Goal: Transaction & Acquisition: Purchase product/service

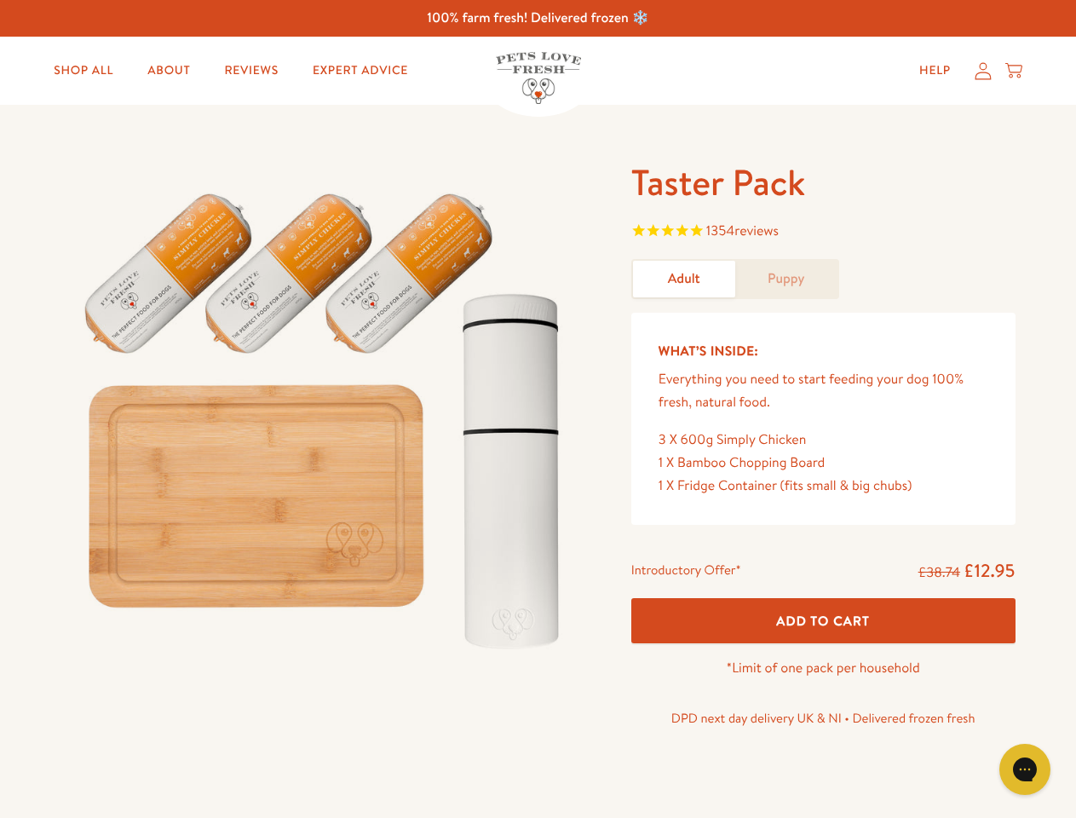
click at [538, 409] on img at bounding box center [325, 413] width 529 height 508
click at [823, 233] on span "1354 reviews" at bounding box center [823, 233] width 384 height 26
click at [823, 657] on p "*Limit of one pack per household" at bounding box center [823, 668] width 384 height 23
click at [1025, 769] on icon "Gorgias live chat" at bounding box center [1025, 769] width 16 height 16
